Goal: Find specific page/section: Find specific page/section

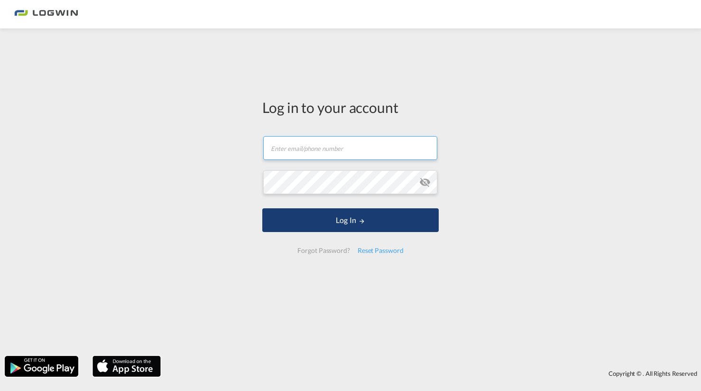
type input "[PERSON_NAME][EMAIL_ADDRESS][PERSON_NAME][DOMAIN_NAME]"
click at [320, 220] on button "Log In" at bounding box center [350, 220] width 176 height 24
